Goal: Task Accomplishment & Management: Use online tool/utility

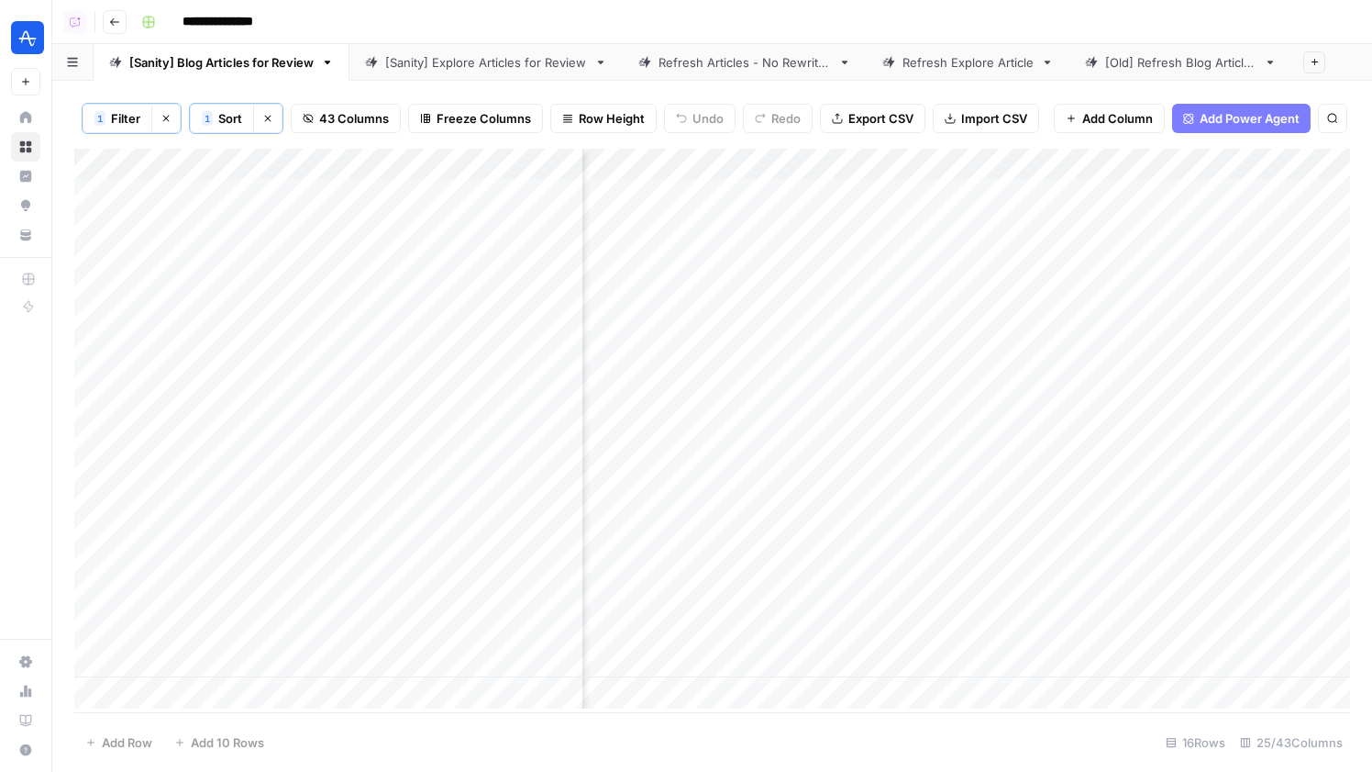
scroll to position [0, 3016]
click at [827, 167] on div "Add Column" at bounding box center [712, 429] width 1276 height 560
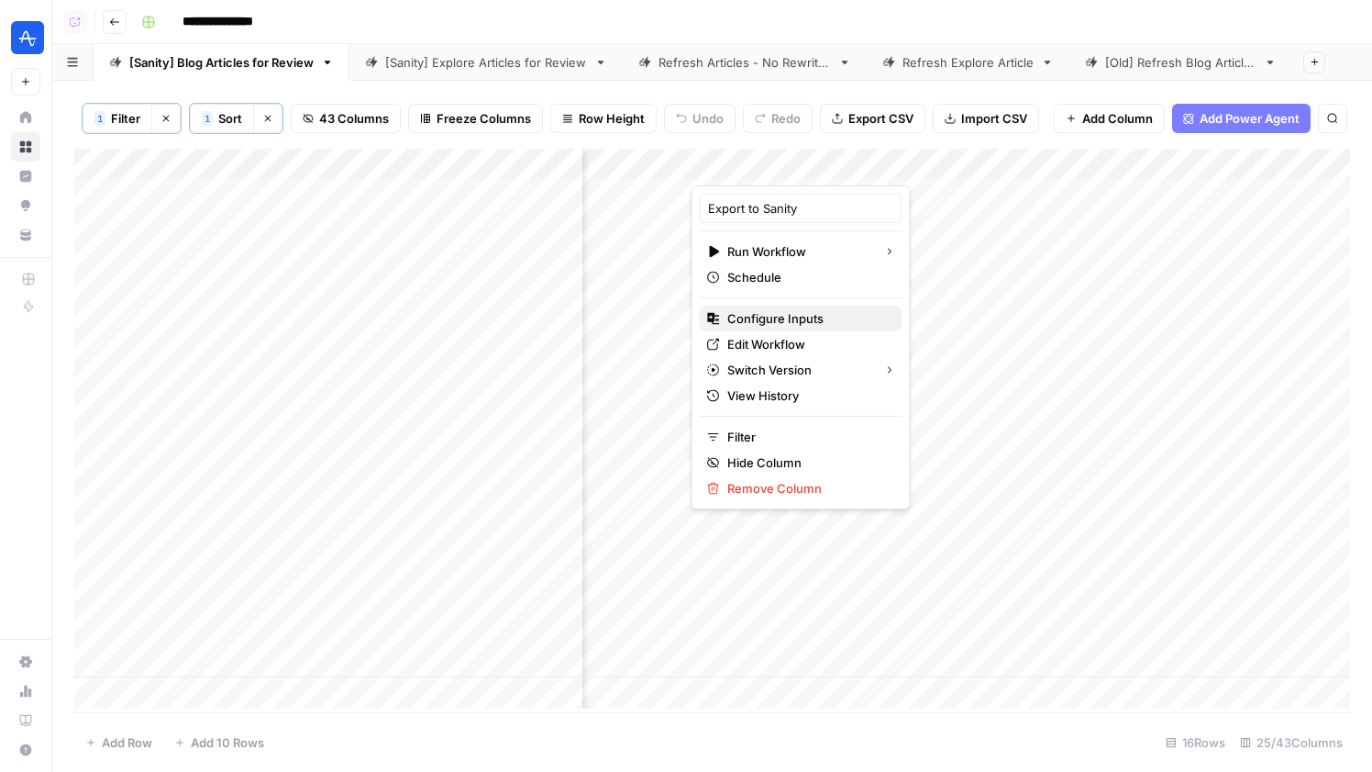
click at [778, 321] on span "Configure Inputs" at bounding box center [807, 318] width 161 height 18
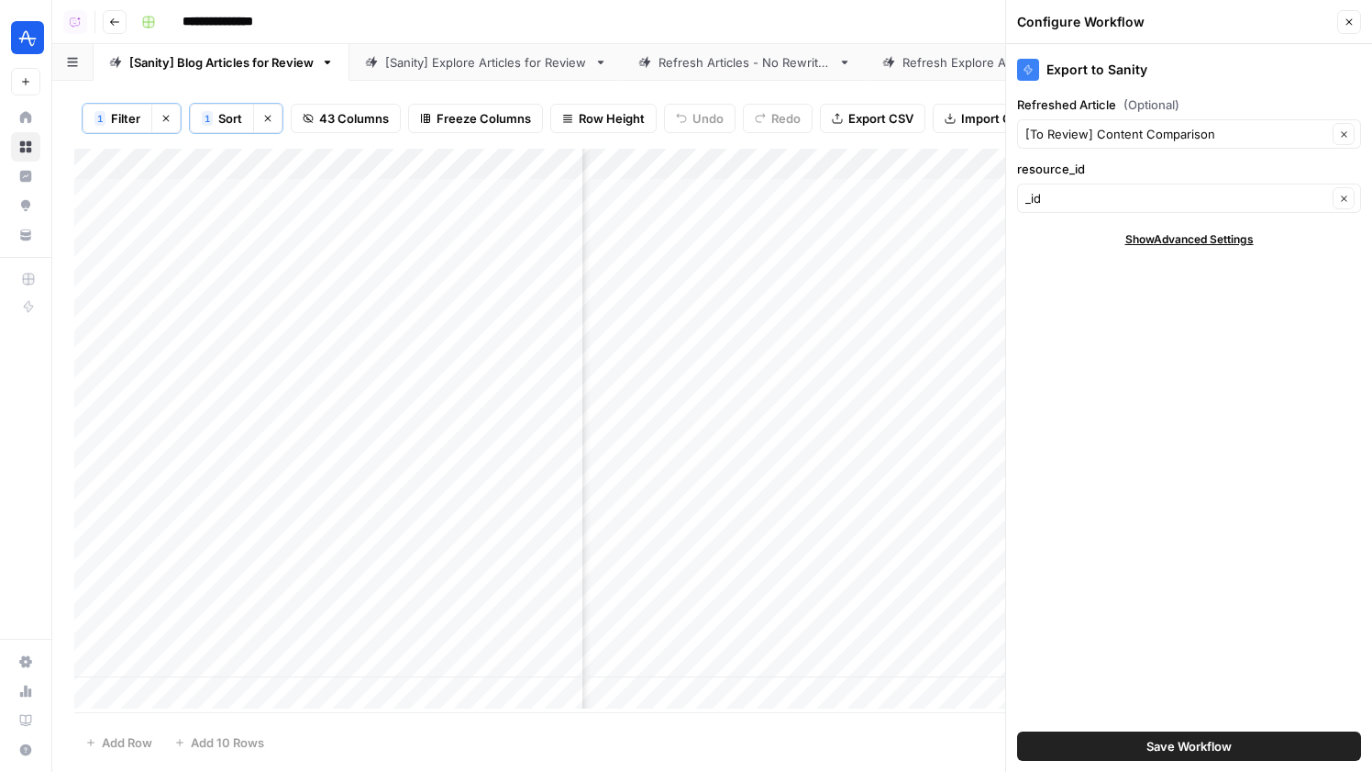
click at [1346, 15] on button "Close" at bounding box center [1350, 22] width 24 height 24
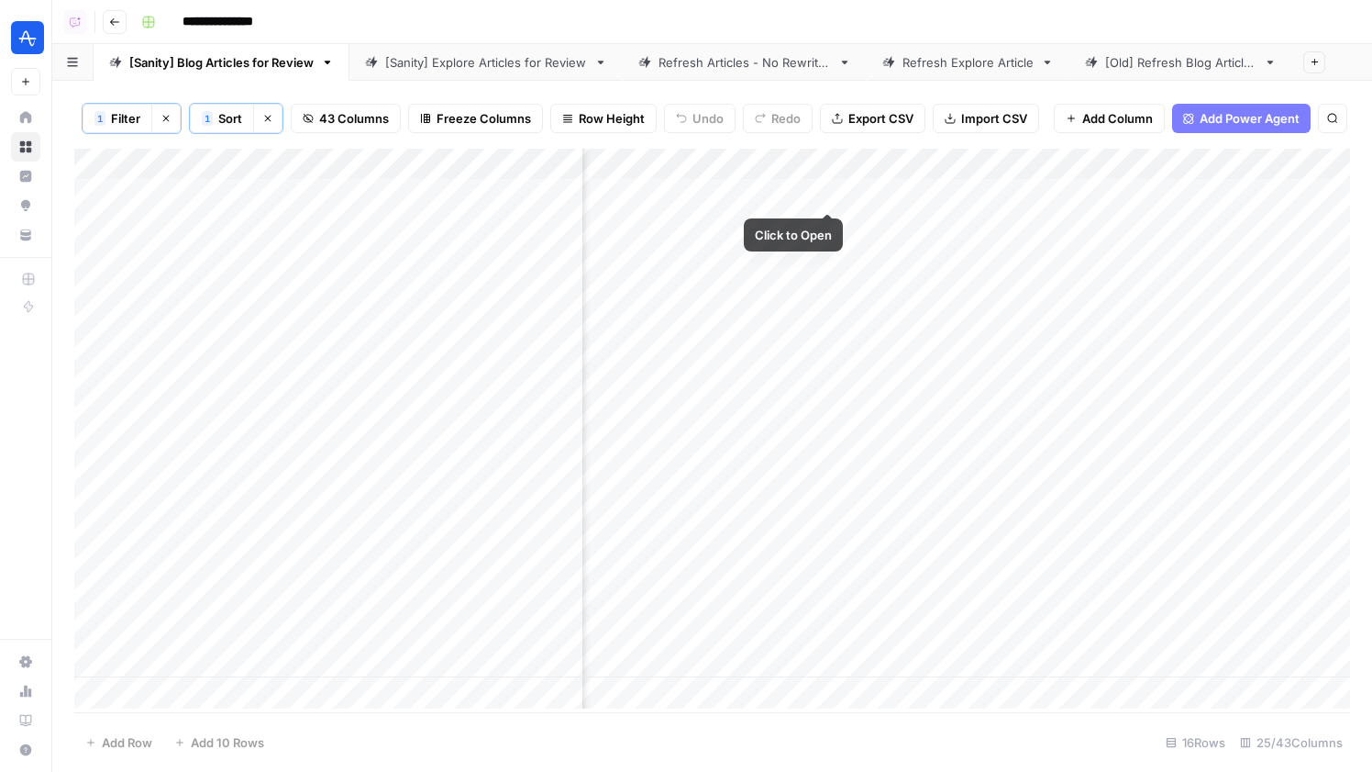
click at [821, 191] on div "Add Column" at bounding box center [712, 429] width 1276 height 560
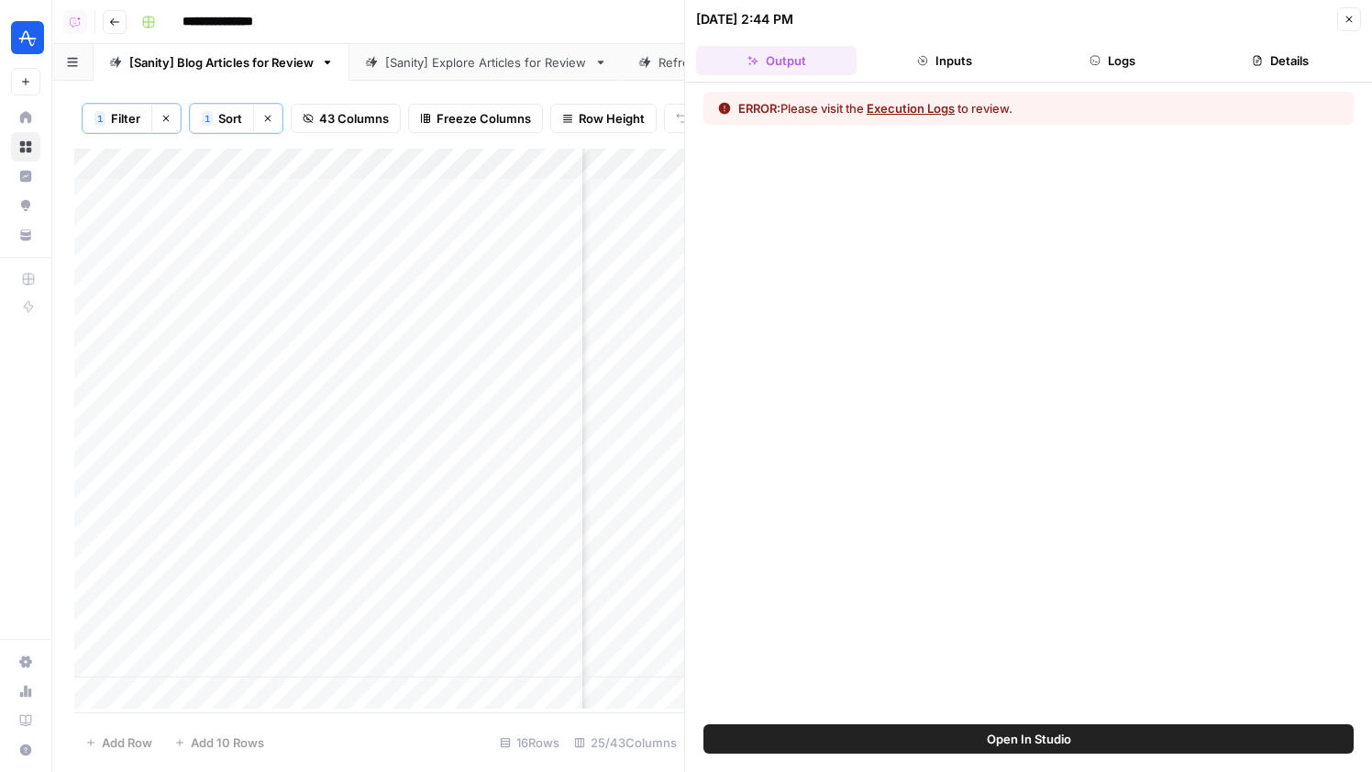
click at [1095, 80] on header "[DATE] 2:44 PM Close Output Inputs Logs Details" at bounding box center [1028, 41] width 687 height 83
click at [1017, 56] on button "Inputs" at bounding box center [944, 60] width 161 height 29
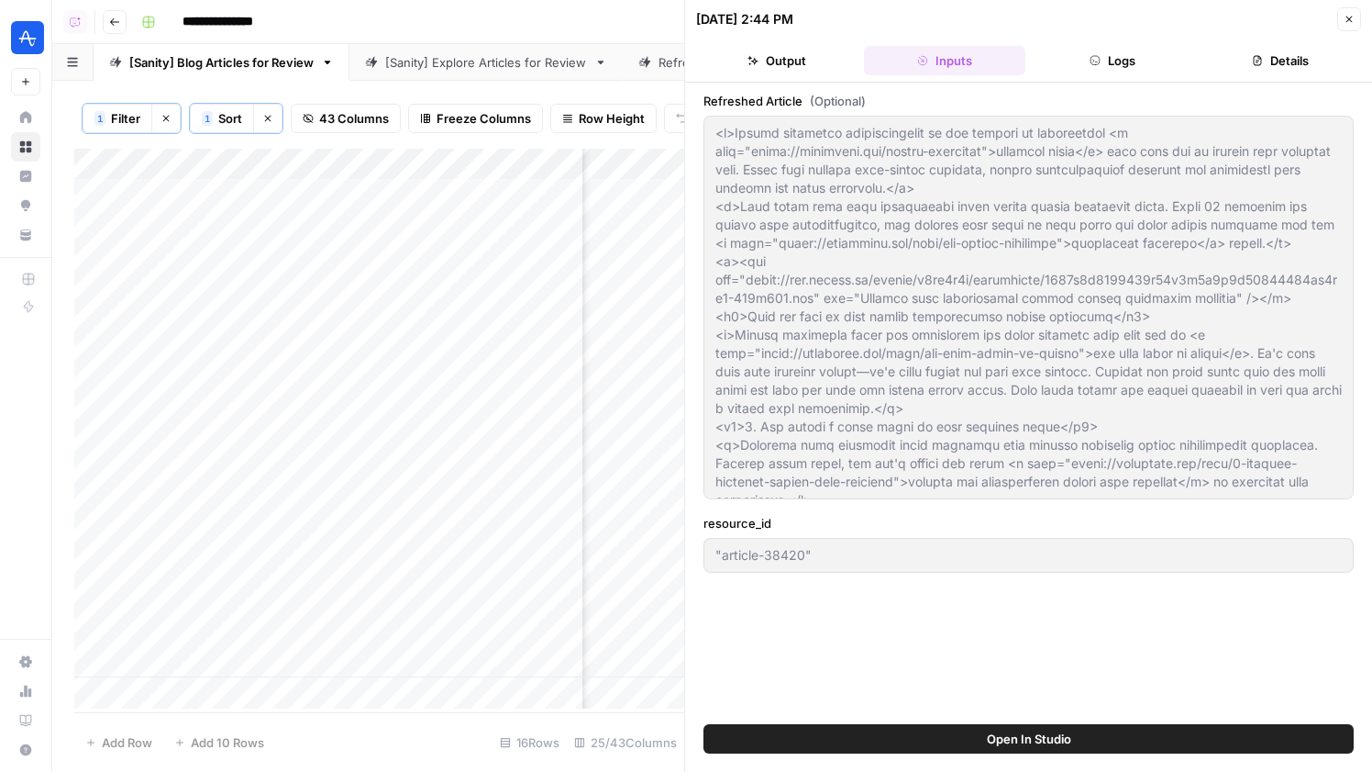
click at [1356, 16] on button "Close" at bounding box center [1350, 19] width 24 height 24
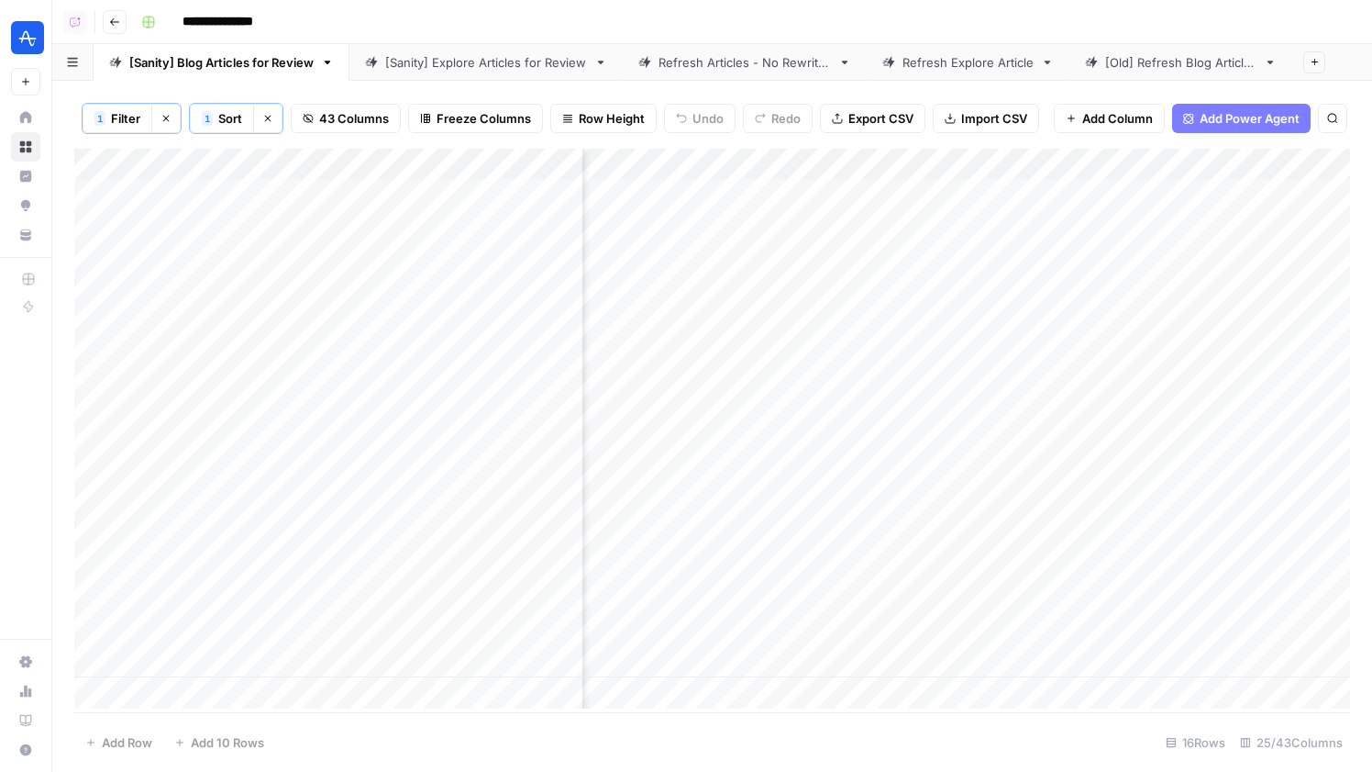
click at [517, 61] on div "[Sanity] Explore Articles for Review" at bounding box center [486, 62] width 202 height 18
click at [616, 193] on div "Add Column" at bounding box center [712, 430] width 1276 height 563
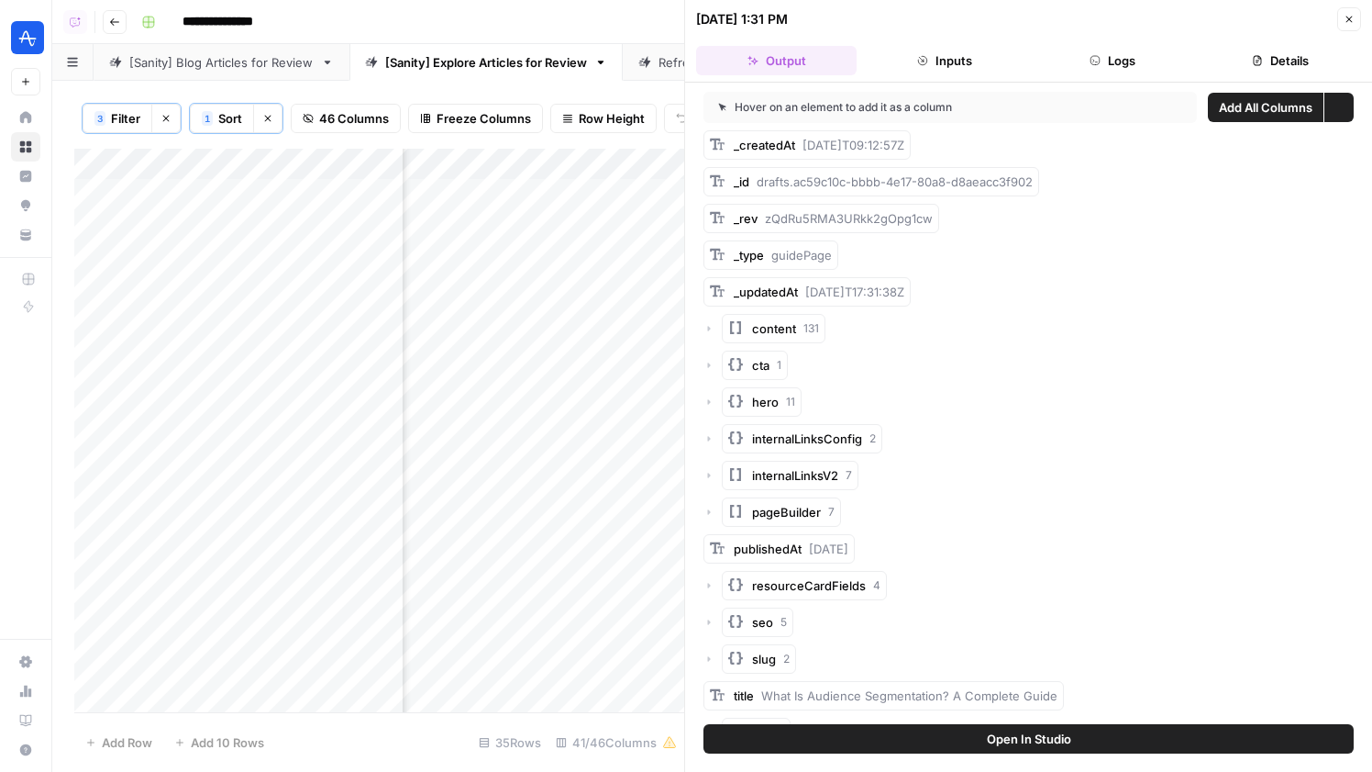
click at [1086, 80] on header "[DATE] 1:31 PM Close Output Inputs Logs Details" at bounding box center [1028, 41] width 687 height 83
click at [1103, 54] on button "Logs" at bounding box center [1113, 60] width 161 height 29
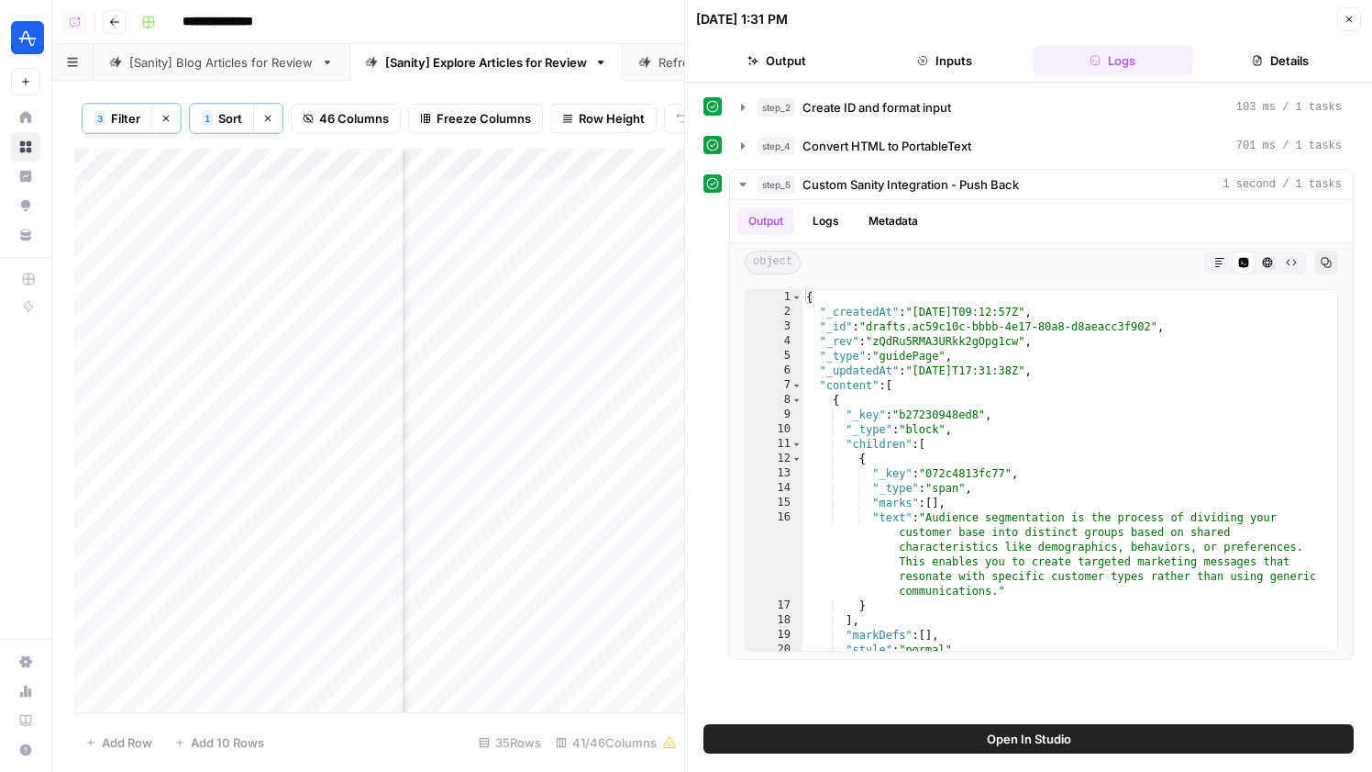
click at [1263, 40] on header "[DATE] 1:31 PM Close Output Inputs Logs Details" at bounding box center [1028, 41] width 687 height 83
click at [989, 83] on div "step_2 Create ID and format input 103 ms / 1 tasks step_4 Convert HTML to Porta…" at bounding box center [1028, 403] width 687 height 641
click at [984, 72] on button "Inputs" at bounding box center [944, 60] width 161 height 29
